Goal: Transaction & Acquisition: Purchase product/service

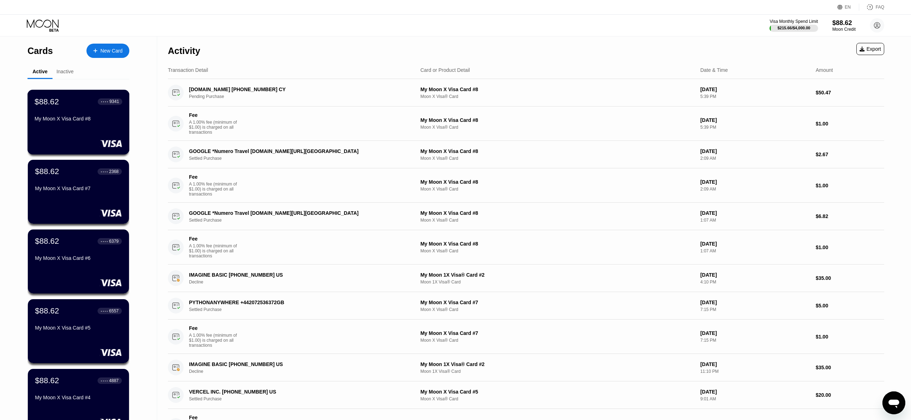
click at [56, 142] on div at bounding box center [79, 143] width 88 height 7
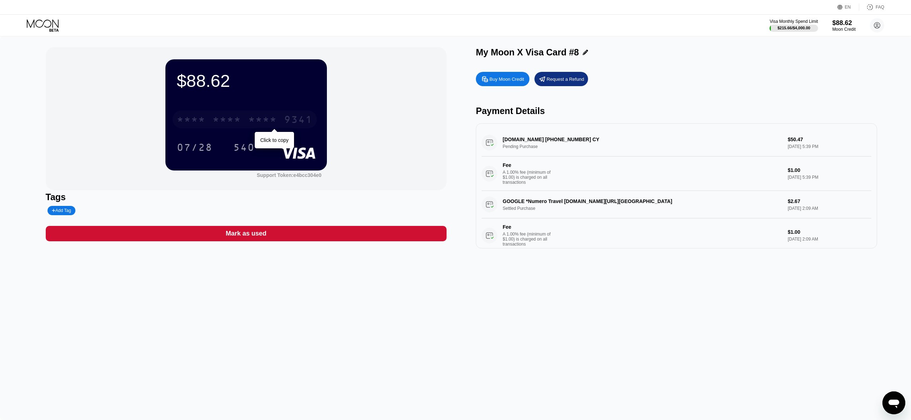
click at [193, 124] on div "* * * *" at bounding box center [191, 120] width 29 height 11
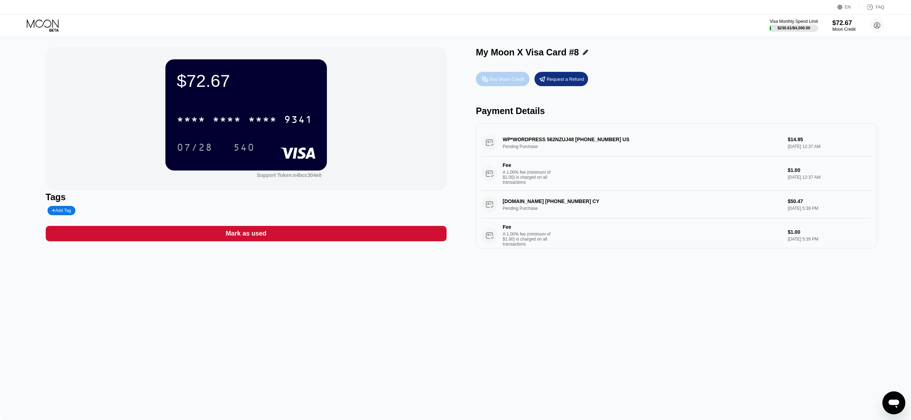
click at [504, 79] on div "Buy Moon Credit" at bounding box center [506, 79] width 35 height 6
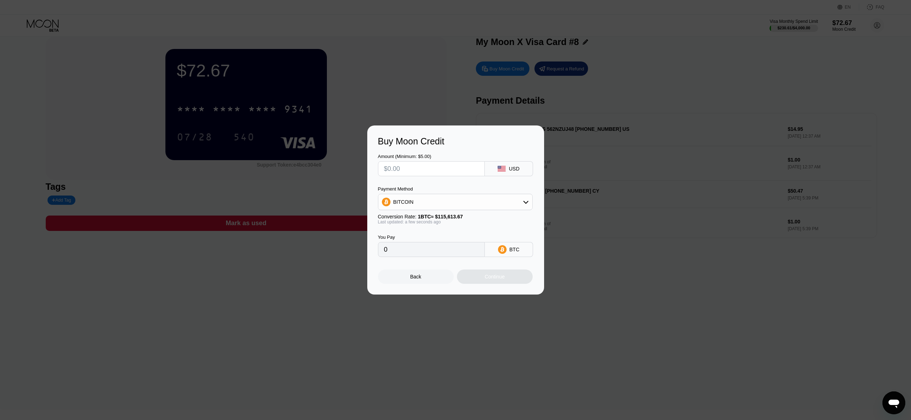
scroll to position [15, 0]
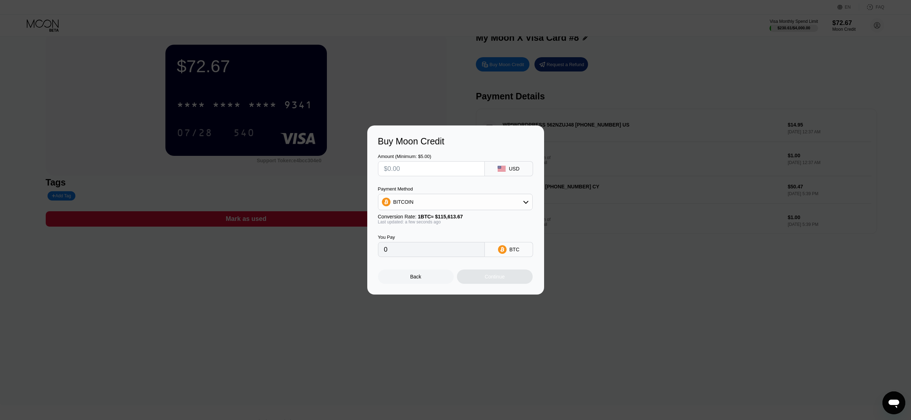
click at [409, 251] on input "0" at bounding box center [431, 249] width 95 height 14
click at [400, 166] on input "text" at bounding box center [431, 168] width 95 height 14
type input "$5"
type input "0.00004325"
type input "$50"
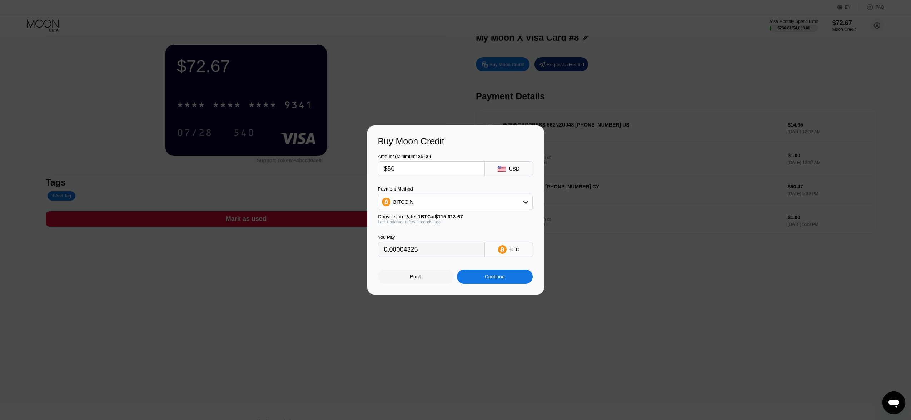
type input "0.00043248"
type input "$50"
click at [509, 278] on div "Continue" at bounding box center [495, 276] width 76 height 14
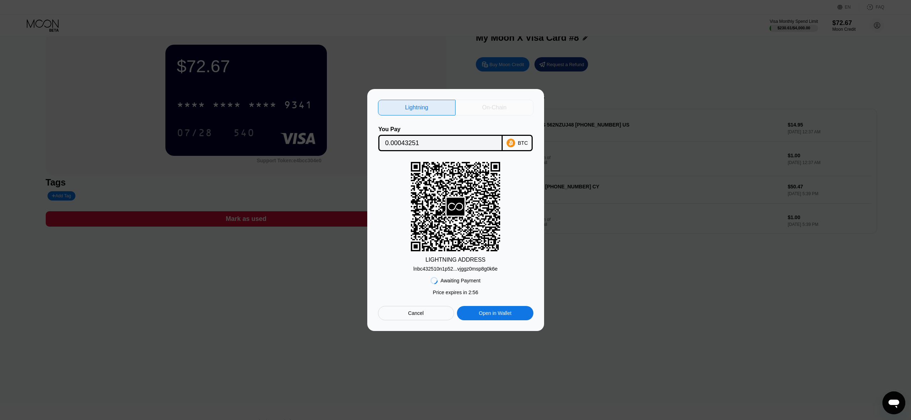
click at [487, 109] on div "On-Chain" at bounding box center [494, 107] width 24 height 7
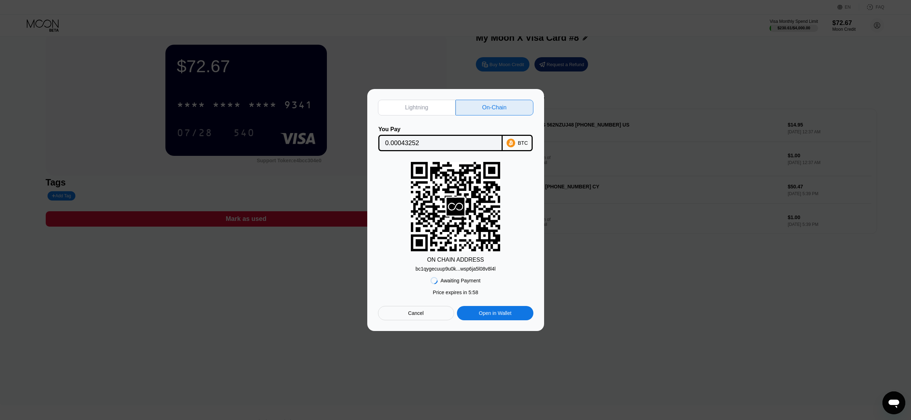
click at [493, 269] on div "bc1qygecuup9u0k...wsp6ja5l08v8l4l" at bounding box center [455, 269] width 80 height 6
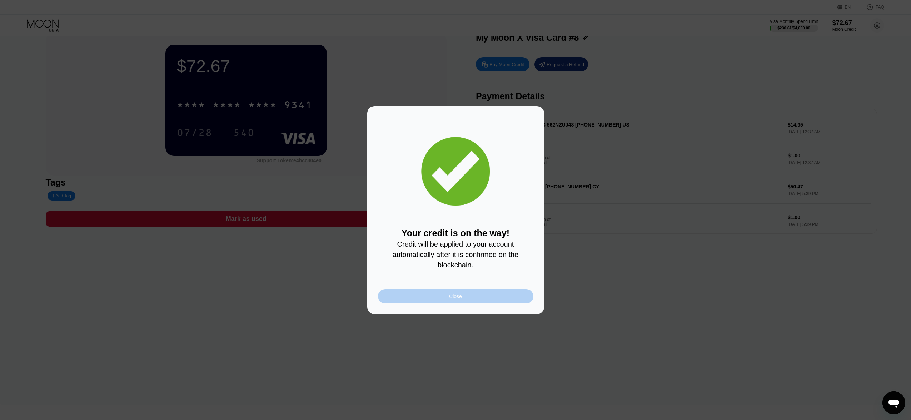
click at [465, 301] on div "Close" at bounding box center [455, 296] width 155 height 14
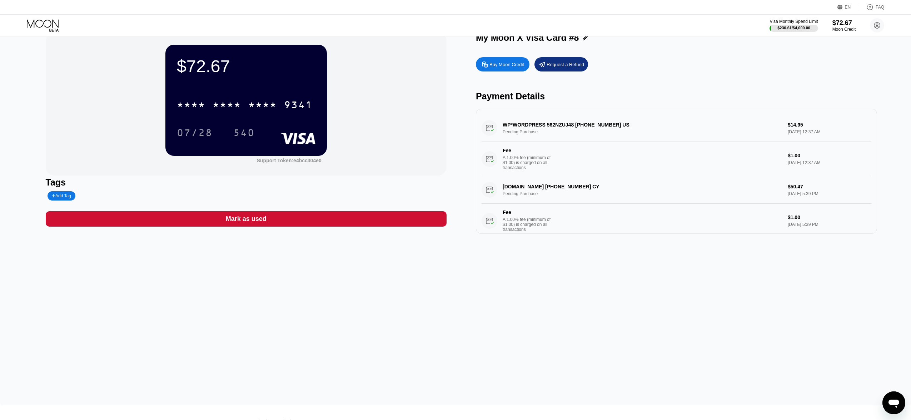
scroll to position [0, 0]
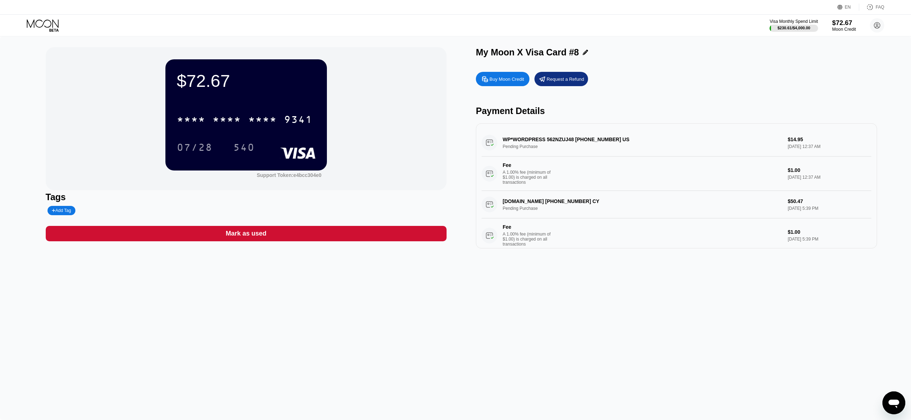
click at [840, 26] on div "$72.67" at bounding box center [844, 23] width 24 height 8
